Goal: Check status: Check status

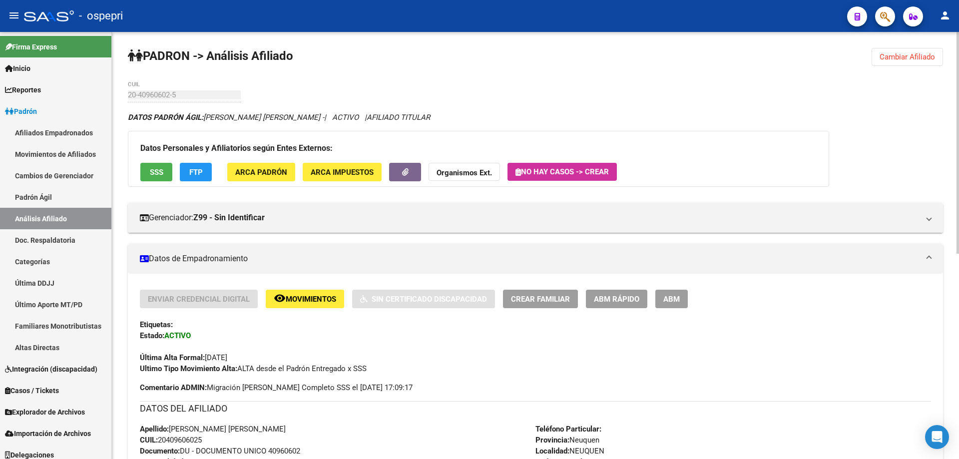
click at [908, 52] on span "Cambiar Afiliado" at bounding box center [906, 56] width 55 height 9
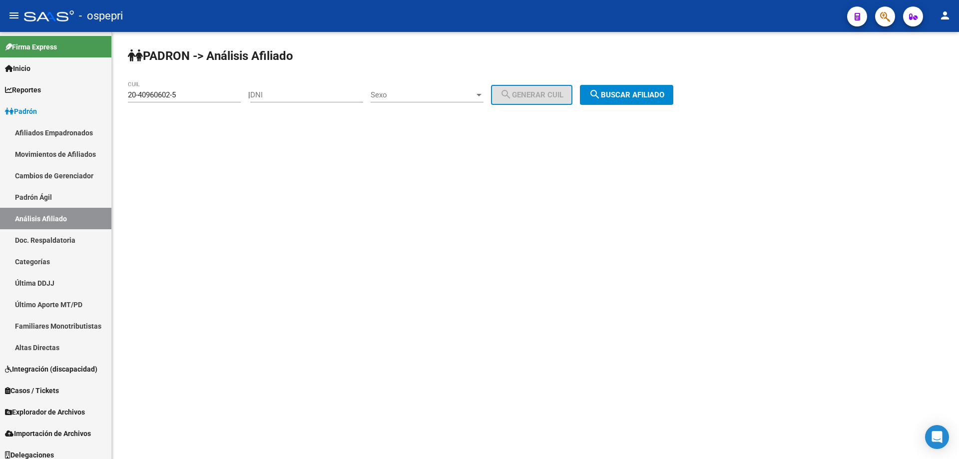
drag, startPoint x: 275, startPoint y: 101, endPoint x: 277, endPoint y: 95, distance: 6.8
paste input "32986686"
type input "32986686"
click at [491, 85] on button "search Generar CUIL" at bounding box center [531, 95] width 81 height 20
type input "20-32986686-7"
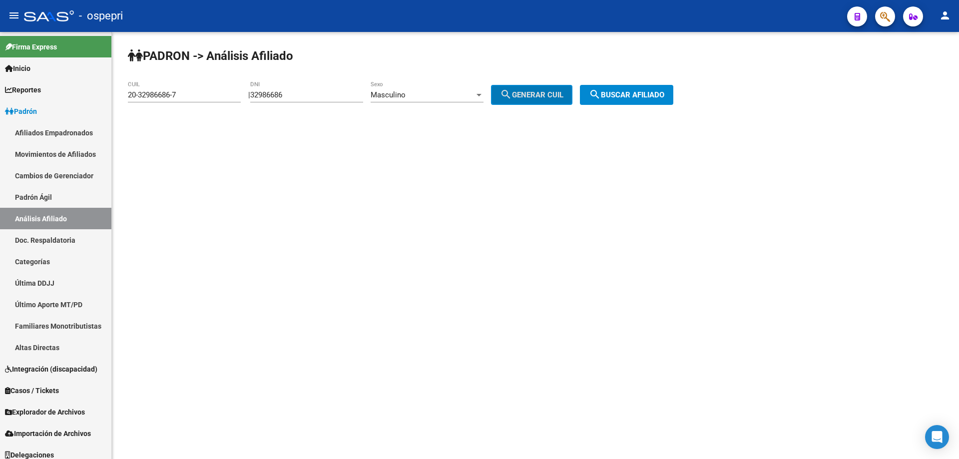
click button "search Buscar afiliado" at bounding box center [626, 95] width 93 height 20
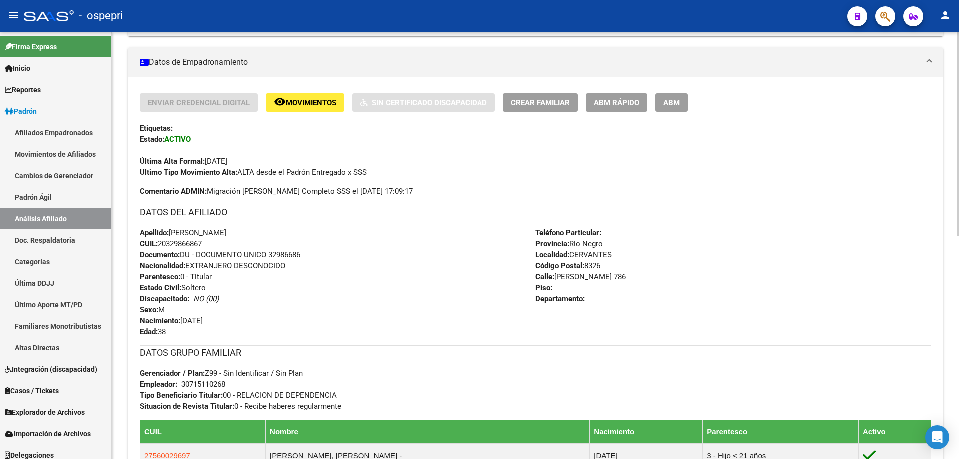
scroll to position [468, 0]
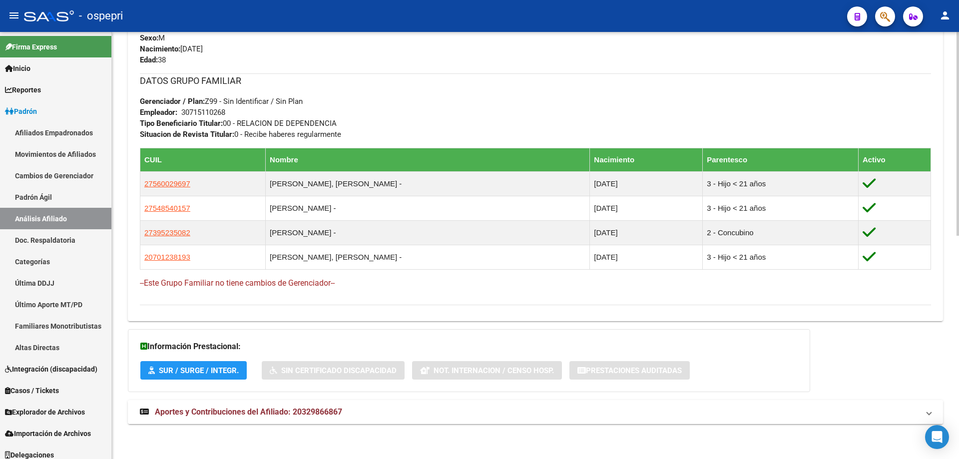
click at [342, 412] on span "Aportes y Contribuciones del Afiliado: 20329866867" at bounding box center [248, 411] width 187 height 9
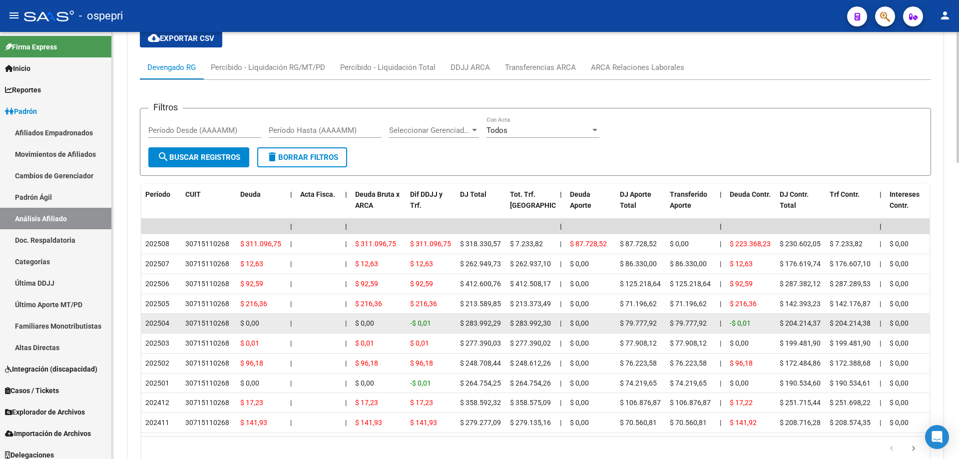
scroll to position [968, 0]
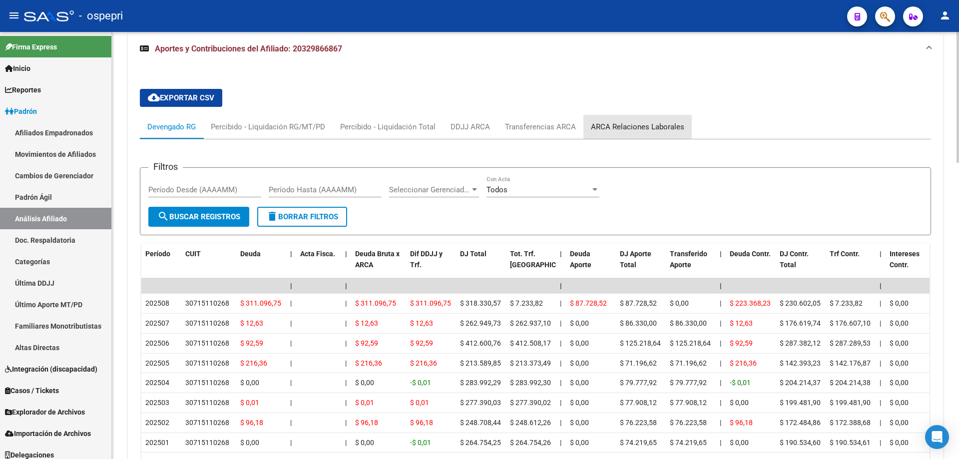
click at [647, 120] on div "ARCA Relaciones Laborales" at bounding box center [637, 127] width 108 height 24
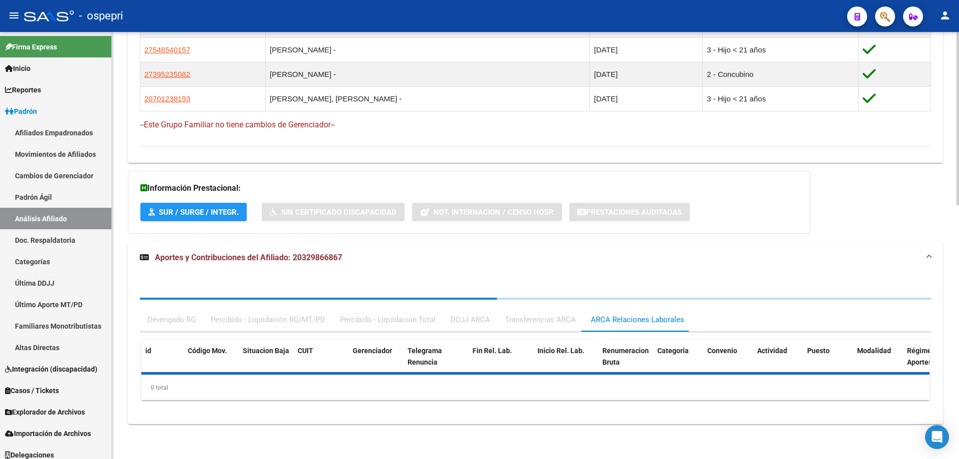
scroll to position [725, 0]
